Goal: Transaction & Acquisition: Purchase product/service

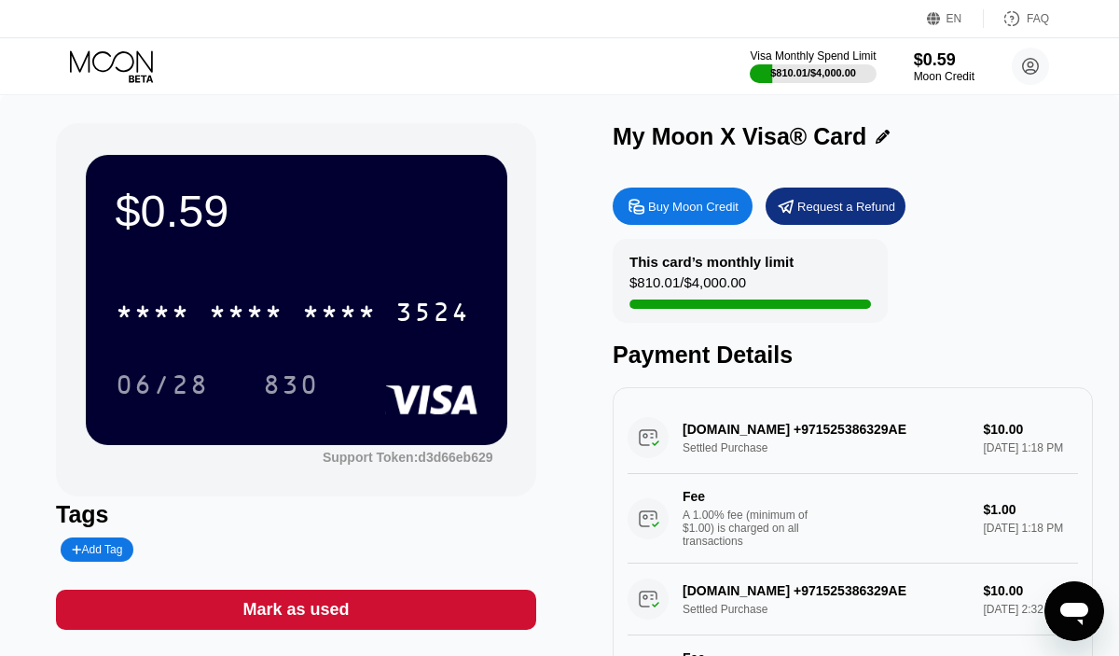
click at [687, 206] on div "Buy Moon Credit" at bounding box center [693, 207] width 90 height 16
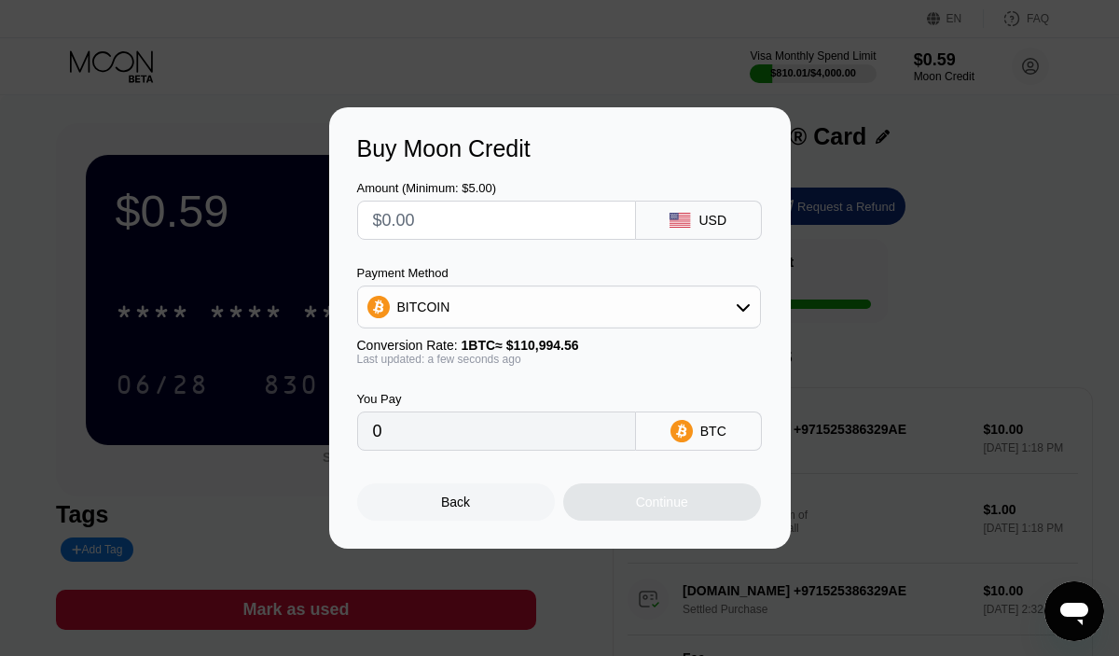
click at [418, 228] on input "text" at bounding box center [496, 219] width 247 height 37
type input "$3"
type input "0.00002703"
type input "$35"
type input "0.00031534"
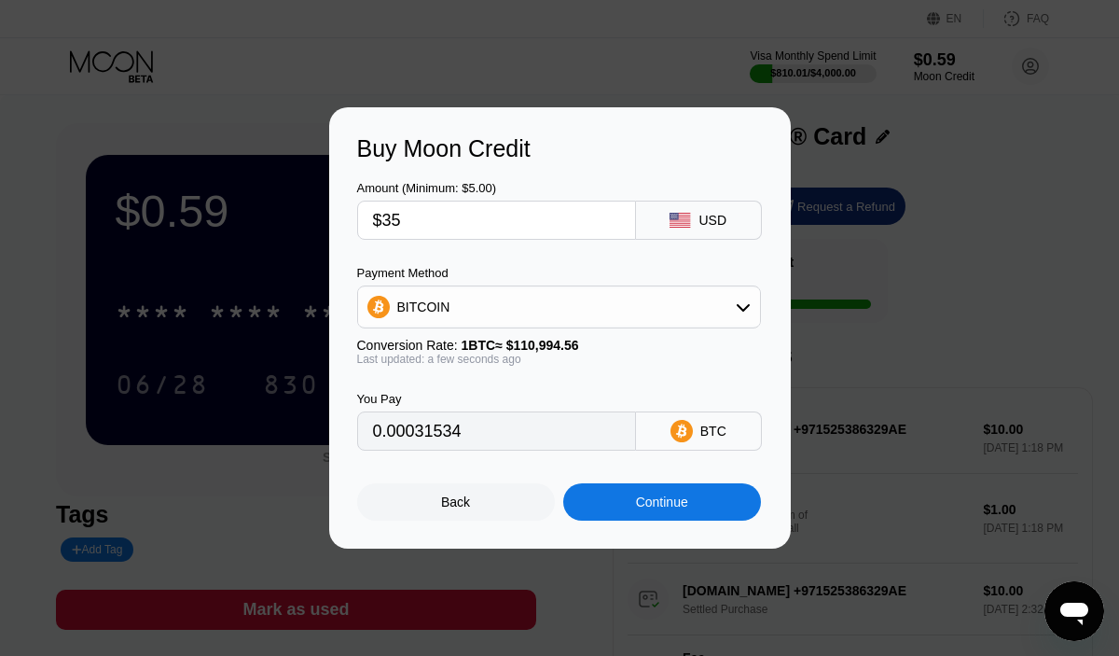
type input "$35"
click at [464, 322] on div "BITCOIN" at bounding box center [559, 306] width 402 height 37
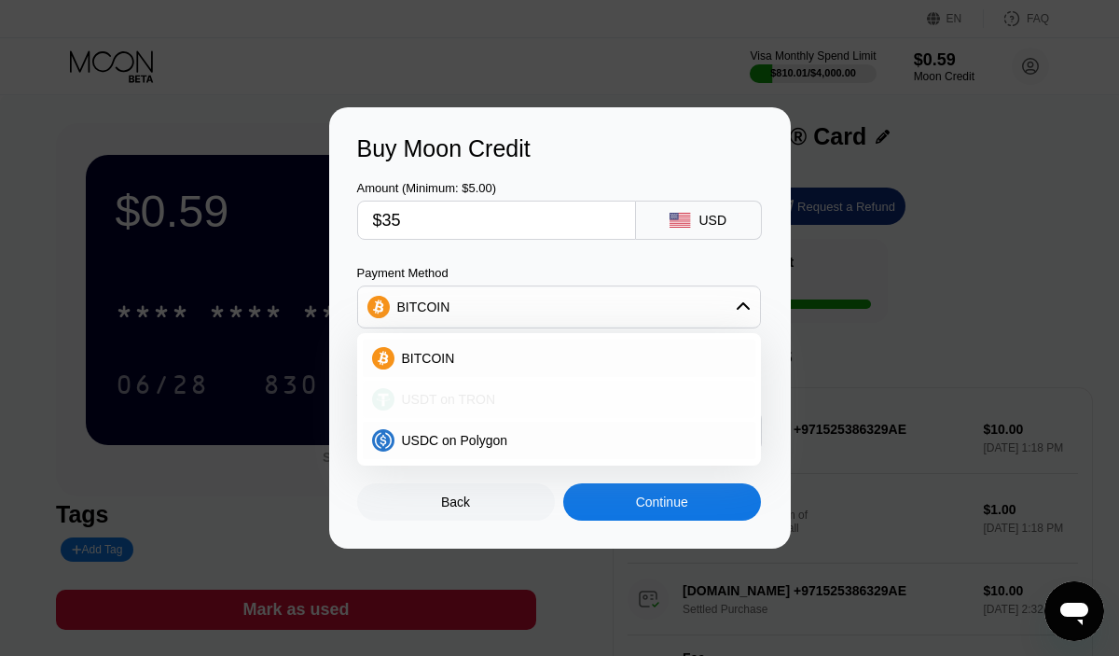
click at [454, 413] on div "USDT on TRON" at bounding box center [559, 399] width 393 height 37
type input "35.35"
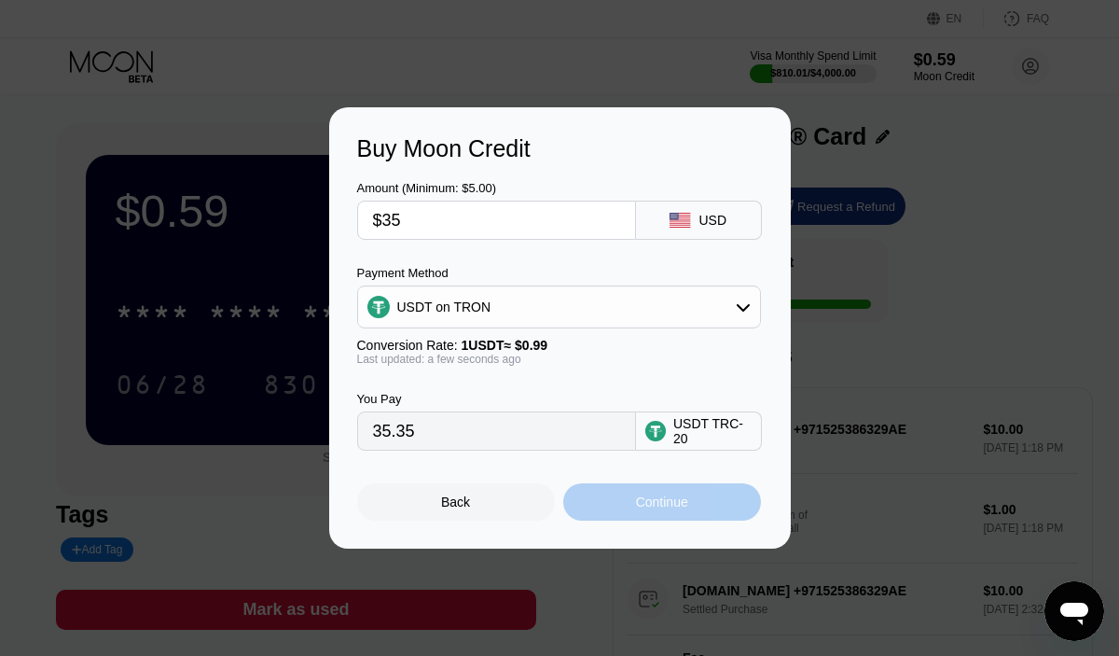
click at [613, 502] on div "Continue" at bounding box center [662, 501] width 198 height 37
